Goal: Check status: Check status

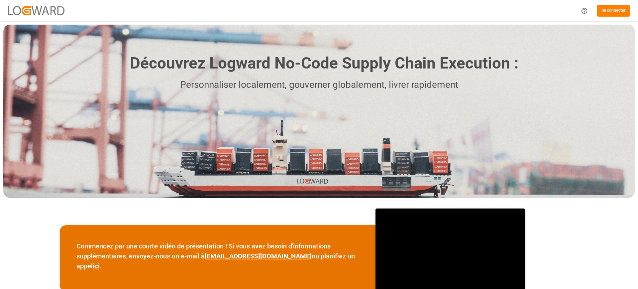
click at [605, 11] on font "Se connecter" at bounding box center [614, 10] width 24 height 5
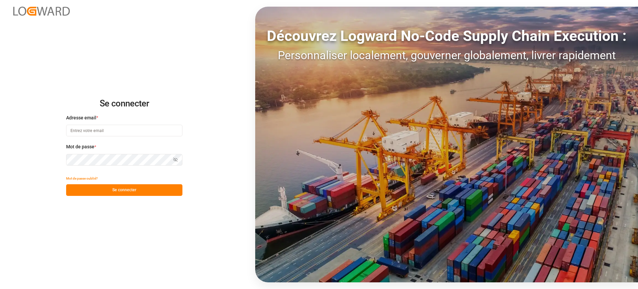
type input "[PERSON_NAME][EMAIL_ADDRESS][DOMAIN_NAME]"
click at [151, 133] on input "[PERSON_NAME][EMAIL_ADDRESS][DOMAIN_NAME]" at bounding box center [124, 131] width 116 height 12
click at [129, 192] on font "Se connecter" at bounding box center [124, 189] width 24 height 5
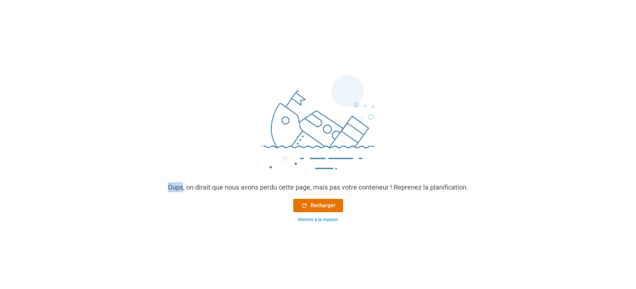
click at [129, 192] on div "Oups, on dirait que nous avons perdu cette page, mais pas votre conteneur ! Rep…" at bounding box center [318, 139] width 636 height 178
click at [313, 206] on font "Recharger" at bounding box center [322, 205] width 25 height 6
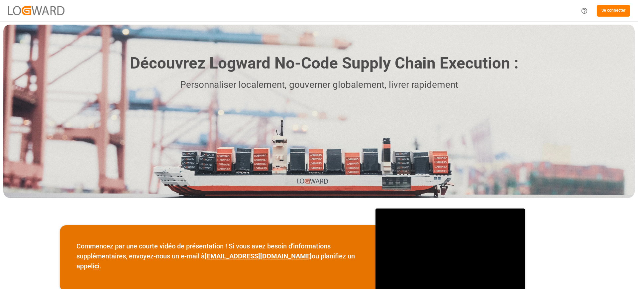
click at [615, 11] on font "Se connecter" at bounding box center [614, 10] width 24 height 5
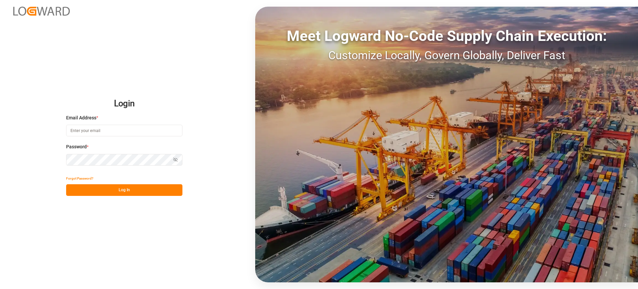
type input "[PERSON_NAME][EMAIL_ADDRESS][DOMAIN_NAME]"
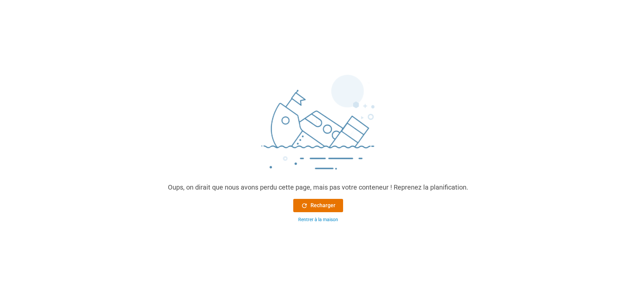
click at [325, 196] on div "Oups, on dirait que nous avons perdu cette page, mais pas votre conteneur ! Rep…" at bounding box center [318, 147] width 311 height 162
click at [325, 202] on font "Recharger" at bounding box center [322, 205] width 25 height 6
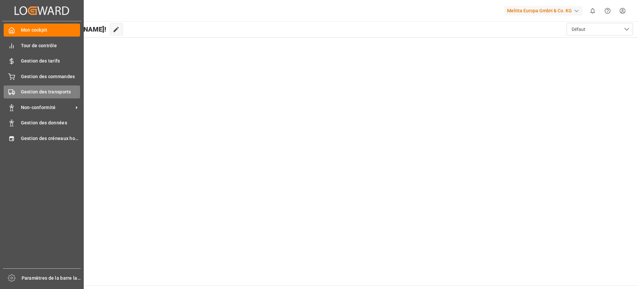
click at [16, 93] on div "Gestion des transports Gestion des transports" at bounding box center [42, 91] width 76 height 13
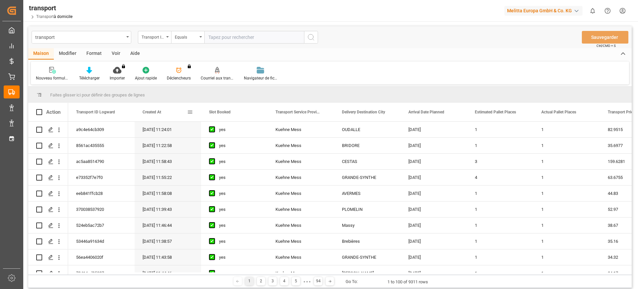
click at [192, 111] on span at bounding box center [190, 112] width 6 height 6
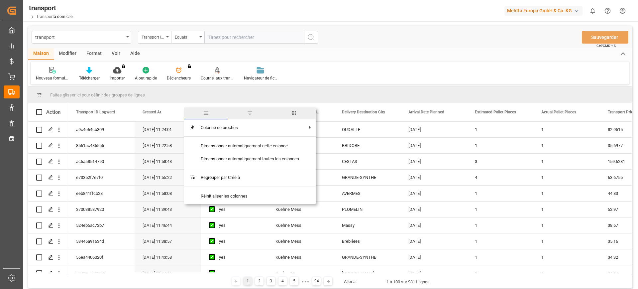
click at [249, 111] on span "filtre" at bounding box center [250, 113] width 6 height 6
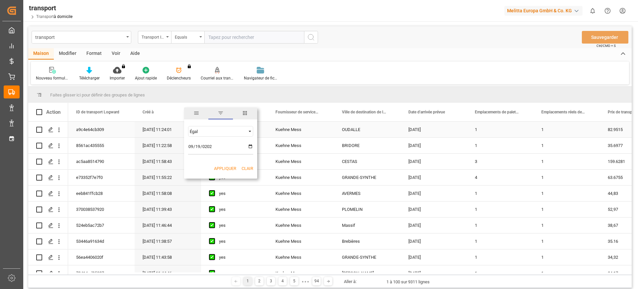
type input "[DATE]"
click at [216, 154] on input "[DATE]" at bounding box center [220, 147] width 65 height 13
click at [221, 167] on font "Appliquer" at bounding box center [225, 168] width 22 height 5
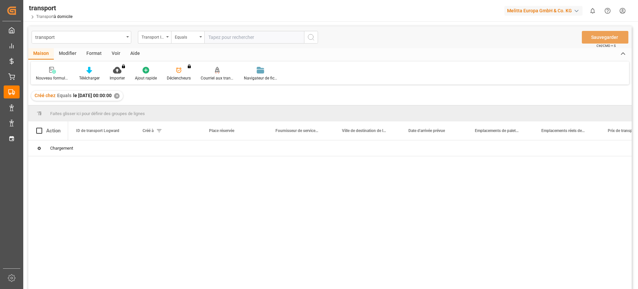
click at [118, 97] on font "✕" at bounding box center [117, 96] width 3 height 4
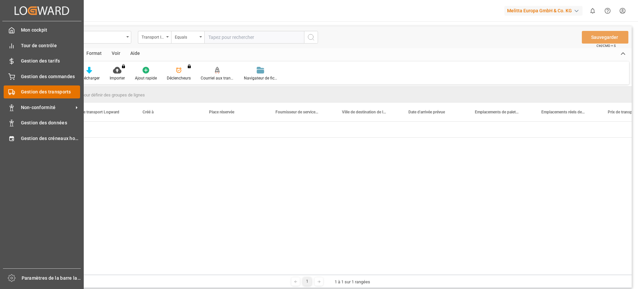
click at [22, 95] on span "Gestion des transports" at bounding box center [50, 91] width 59 height 7
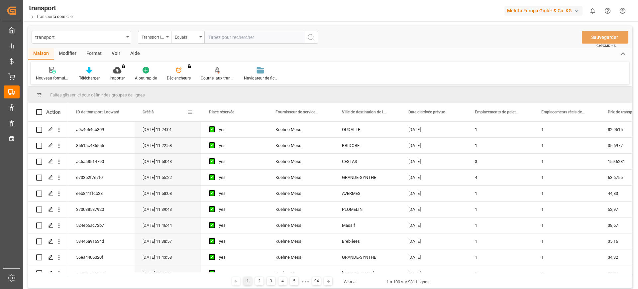
click at [194, 110] on div "Créé à" at bounding box center [168, 112] width 66 height 19
click at [189, 111] on span at bounding box center [190, 112] width 6 height 6
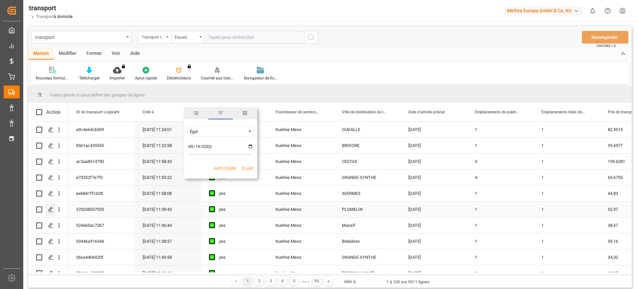
type input "[DATE]"
click at [224, 169] on font "Appliquer" at bounding box center [225, 168] width 22 height 5
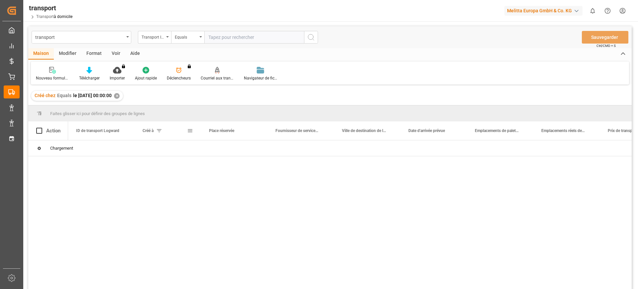
click at [194, 130] on div "Créé à" at bounding box center [168, 130] width 66 height 19
